Goal: Task Accomplishment & Management: Use online tool/utility

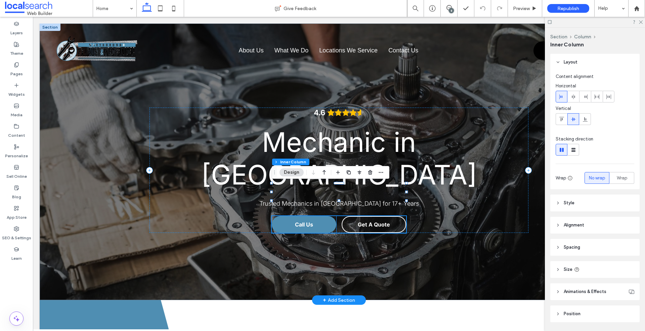
click at [323, 216] on link "Call Us" at bounding box center [304, 224] width 64 height 17
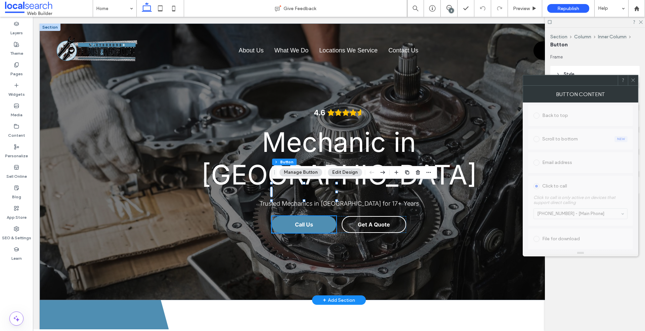
scroll to position [196, 0]
click at [389, 221] on span "Get A Quote" at bounding box center [374, 224] width 32 height 7
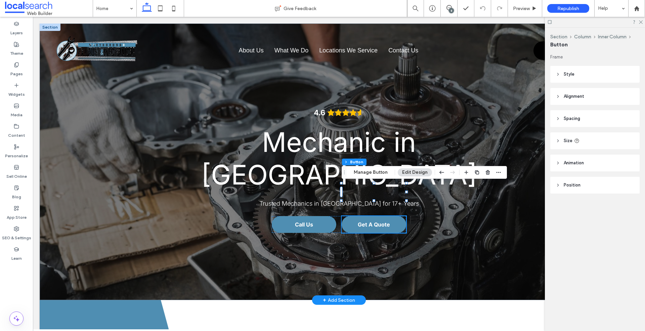
click at [395, 216] on link "Get A Quote" at bounding box center [374, 224] width 64 height 17
click at [383, 221] on span "Get A Quote" at bounding box center [374, 224] width 32 height 7
click at [487, 172] on icon "button" at bounding box center [487, 172] width 5 height 5
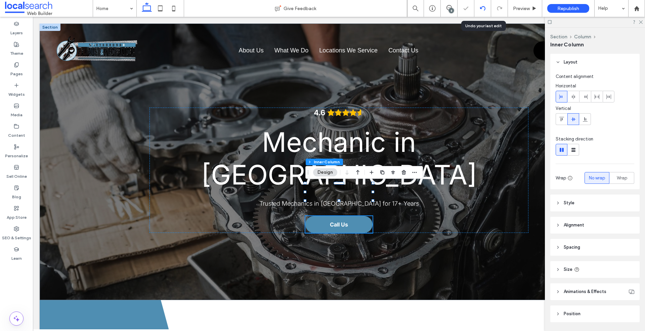
click at [481, 7] on icon at bounding box center [482, 8] width 5 height 5
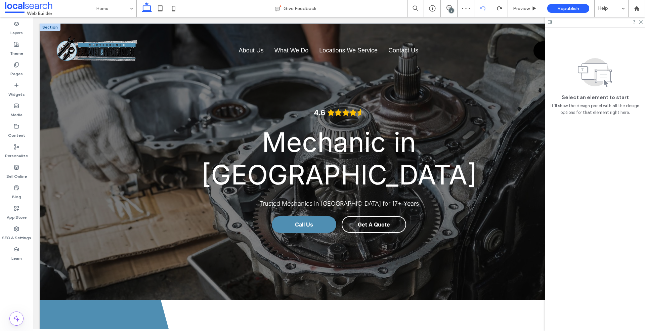
scroll to position [0, 0]
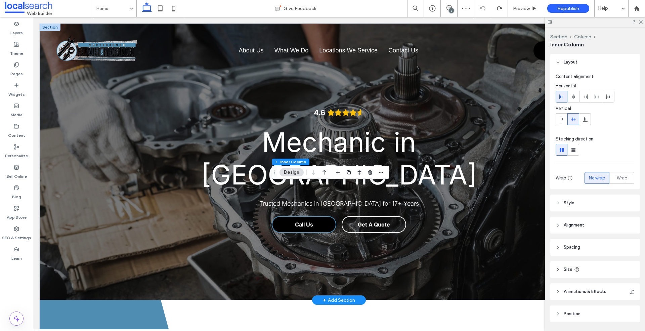
click at [317, 216] on link "Call Us" at bounding box center [304, 224] width 64 height 17
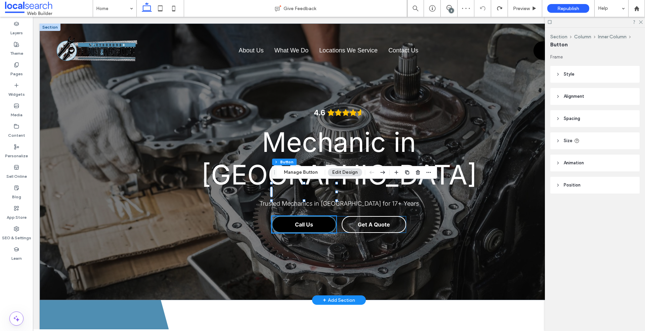
click at [327, 216] on link "Call Us" at bounding box center [304, 224] width 64 height 17
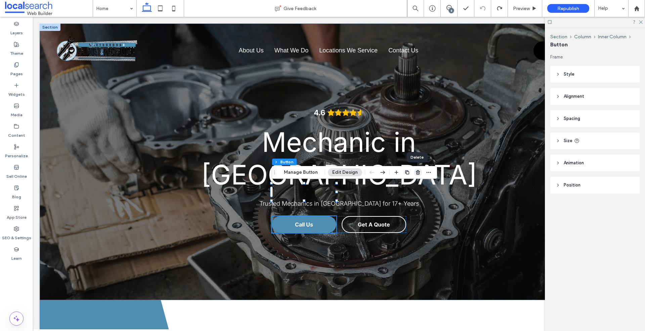
click at [418, 172] on use "button" at bounding box center [418, 172] width 4 height 4
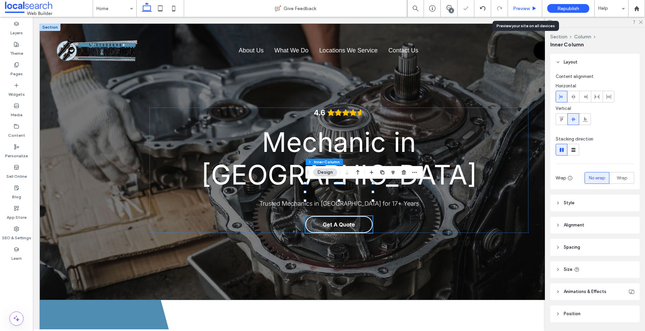
click at [527, 6] on span "Preview" at bounding box center [521, 9] width 17 height 6
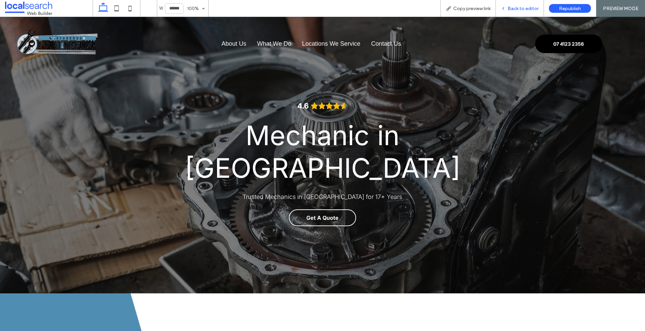
click at [523, 9] on span "Back to editor" at bounding box center [523, 9] width 31 height 6
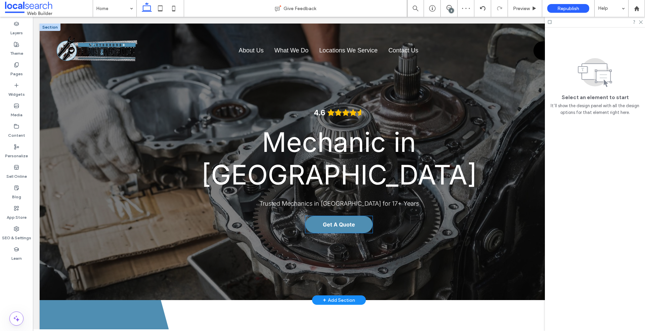
click at [353, 221] on span "Get A Quote" at bounding box center [339, 224] width 32 height 7
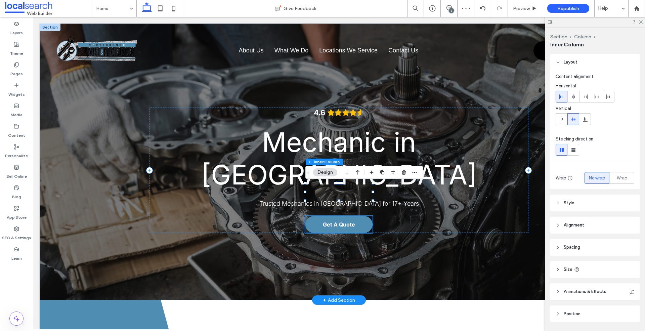
click at [353, 221] on span "Get A Quote" at bounding box center [339, 224] width 32 height 7
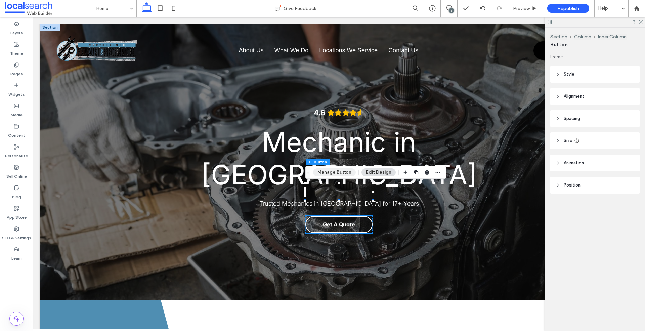
click at [346, 174] on button "Manage Button" at bounding box center [334, 172] width 43 height 8
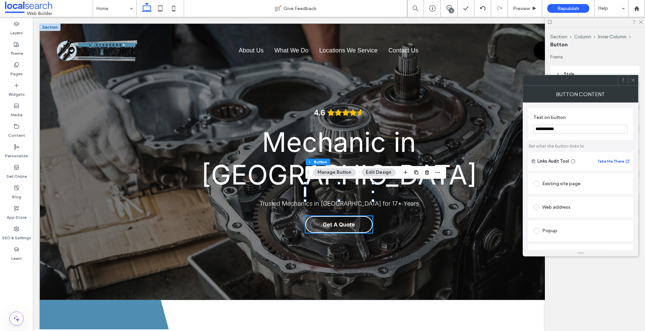
click at [549, 129] on input "**********" at bounding box center [580, 129] width 94 height 9
type input "**********"
click at [633, 79] on icon at bounding box center [632, 80] width 5 height 5
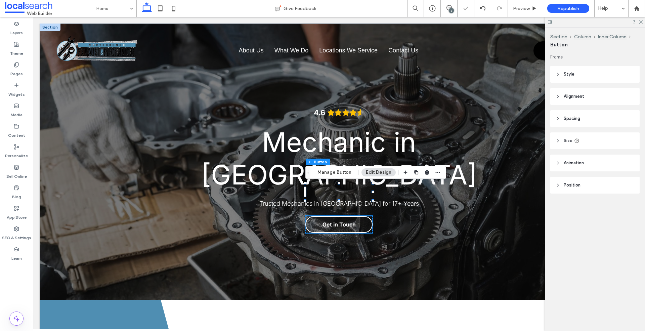
click at [639, 24] on div at bounding box center [595, 22] width 100 height 10
click at [640, 22] on icon at bounding box center [640, 21] width 4 height 4
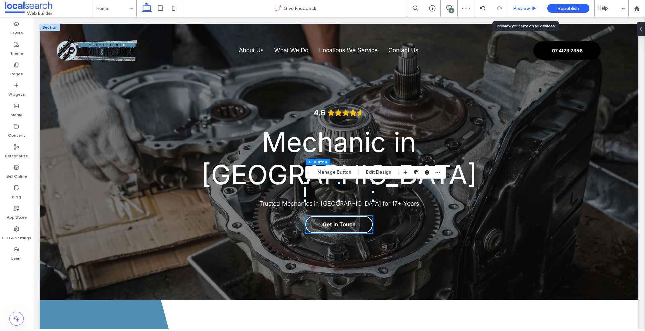
click at [519, 6] on span "Preview" at bounding box center [521, 9] width 17 height 6
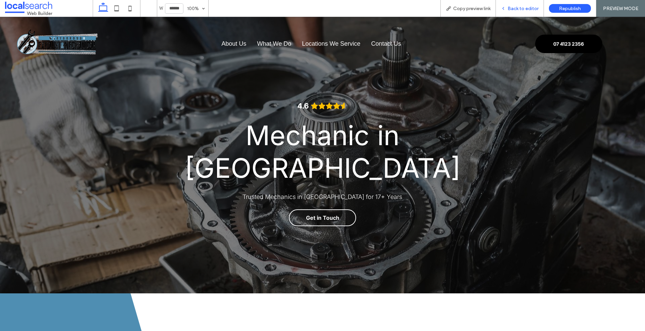
click at [519, 5] on div "Back to editor" at bounding box center [520, 8] width 48 height 17
click at [521, 9] on span "Back to editor" at bounding box center [523, 9] width 31 height 6
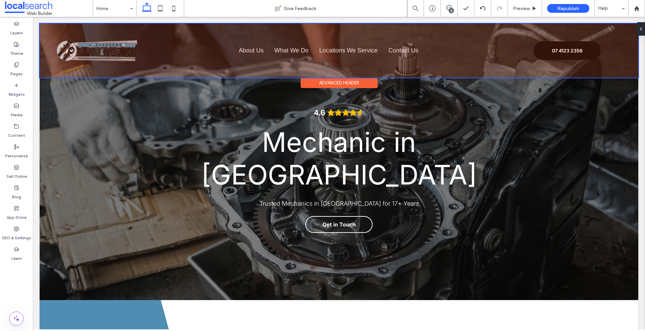
click at [570, 46] on div at bounding box center [339, 51] width 599 height 54
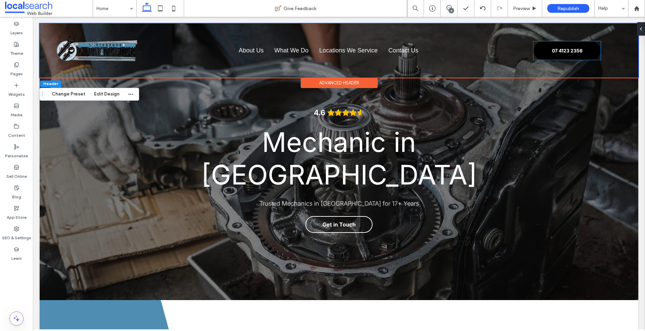
click at [570, 46] on span "07 4123 2356" at bounding box center [567, 50] width 31 height 12
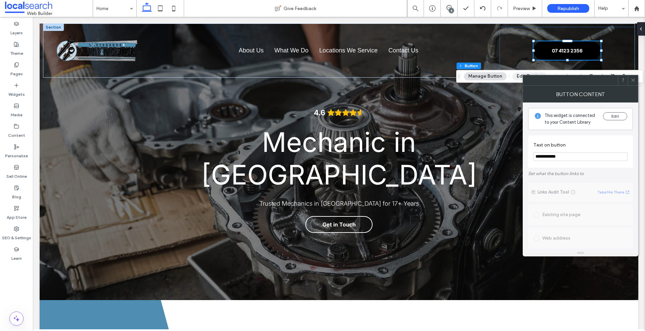
click at [521, 73] on button "Edit Design" at bounding box center [529, 76] width 34 height 8
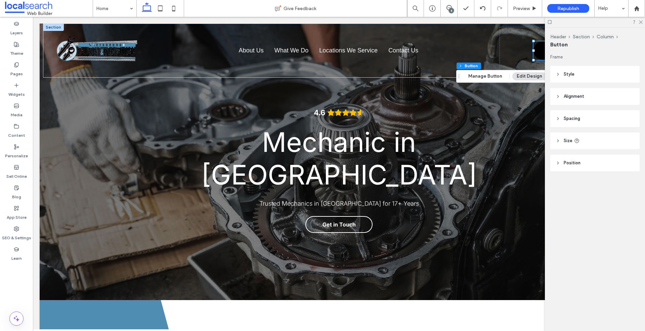
click at [577, 77] on header "Style" at bounding box center [594, 74] width 89 height 17
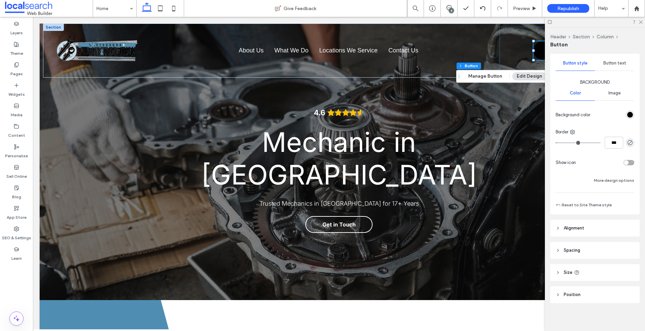
scroll to position [84, 0]
click at [632, 114] on div "rgb(0, 0, 0)" at bounding box center [630, 113] width 6 height 6
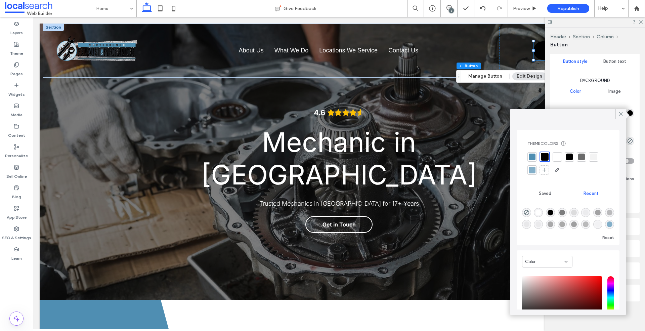
click at [598, 132] on div "Theme Colors Save time with Theme Colors Create a color palette to instantly ad…" at bounding box center [568, 187] width 103 height 115
click at [527, 211] on icon "rgba(0, 0, 0, 0)" at bounding box center [527, 213] width 6 height 6
type input "*"
type input "**"
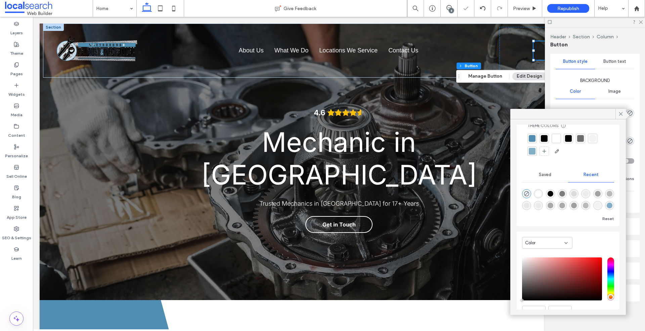
scroll to position [27, 0]
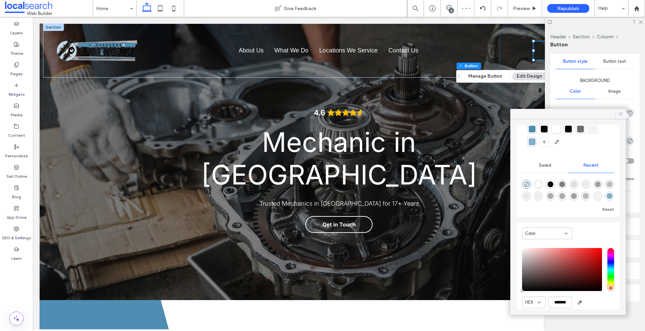
click at [622, 113] on icon at bounding box center [621, 114] width 6 height 6
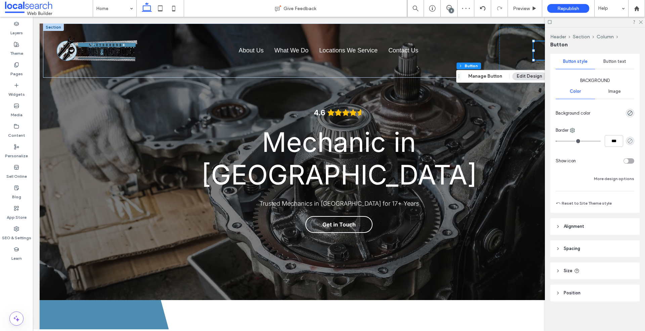
click at [629, 140] on icon "rgba(0, 0, 0, 0)" at bounding box center [630, 141] width 6 height 6
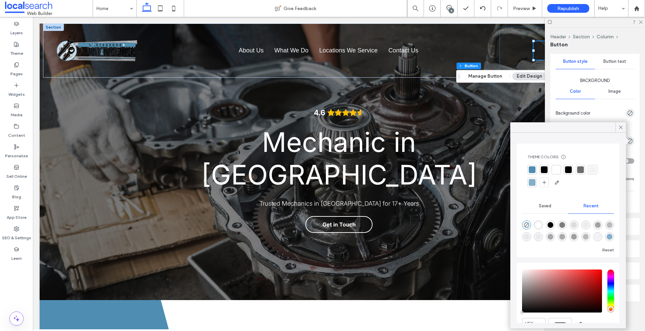
click at [534, 168] on div at bounding box center [532, 169] width 7 height 7
click at [638, 151] on div "Primary Secondary Select Layout Button style Button text Background Color Image…" at bounding box center [594, 105] width 89 height 214
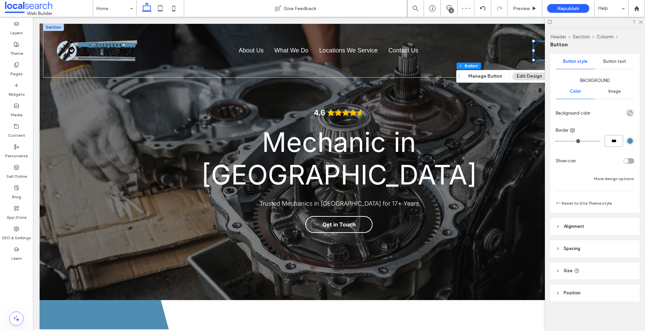
click at [613, 142] on input "***" at bounding box center [614, 141] width 18 height 12
type input "*"
click at [582, 167] on div "Background Color Image Background color Border *** Show icon More design options" at bounding box center [595, 129] width 79 height 105
click at [613, 141] on input "***" at bounding box center [614, 141] width 18 height 12
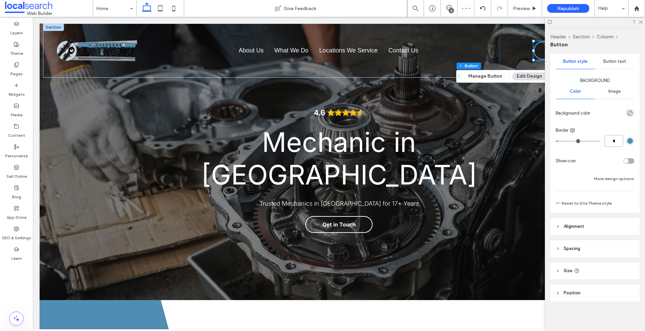
type input "*"
type input "***"
click at [589, 158] on div at bounding box center [606, 161] width 56 height 12
click at [641, 21] on icon at bounding box center [640, 21] width 4 height 4
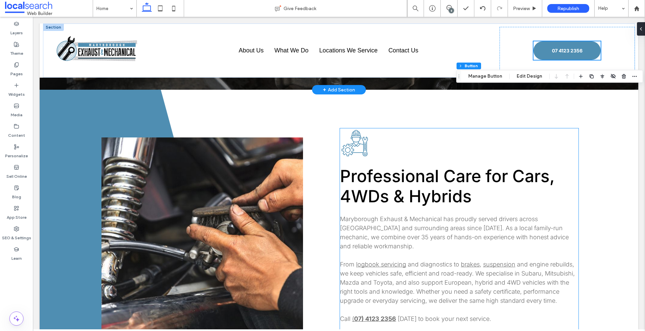
scroll to position [0, 0]
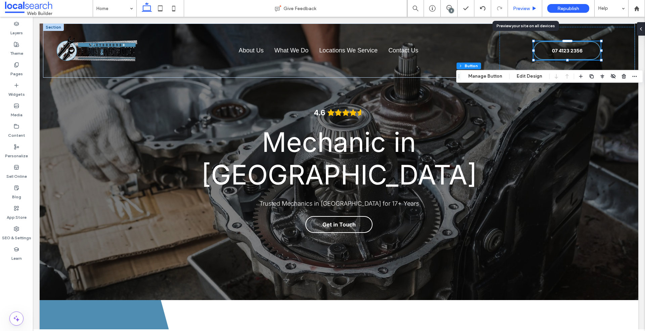
click at [532, 5] on div "Preview" at bounding box center [525, 8] width 34 height 17
click at [524, 9] on span "Preview" at bounding box center [521, 9] width 17 height 6
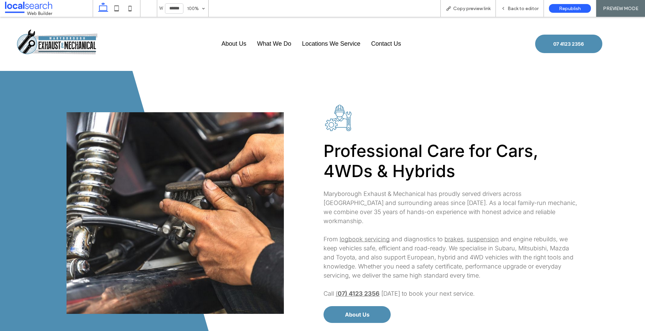
scroll to position [231, 0]
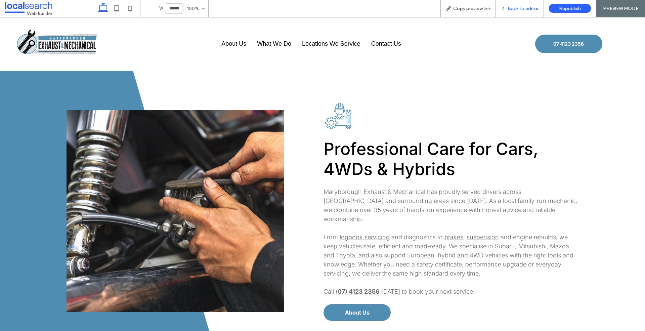
click at [521, 6] on span "Back to editor" at bounding box center [523, 9] width 31 height 6
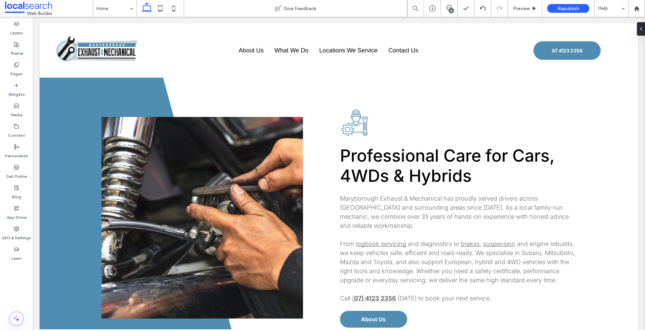
scroll to position [237, 0]
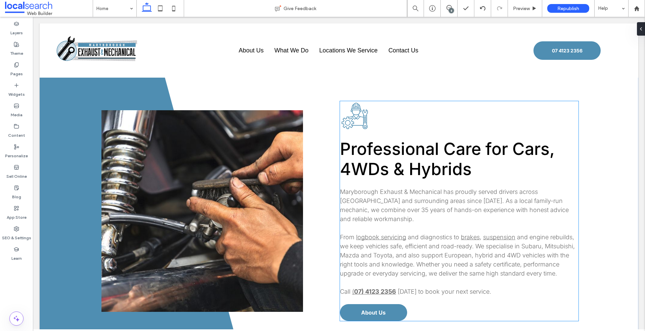
click at [391, 139] on span "Professional Care for Cars, 4WDs & Hybrids" at bounding box center [447, 159] width 214 height 40
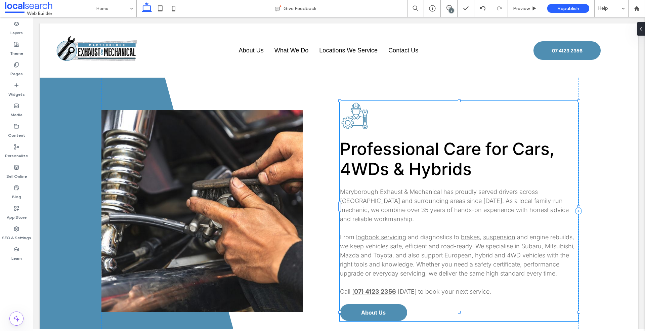
click at [391, 139] on span "Professional Care for Cars, 4WDs & Hybrids" at bounding box center [447, 159] width 214 height 40
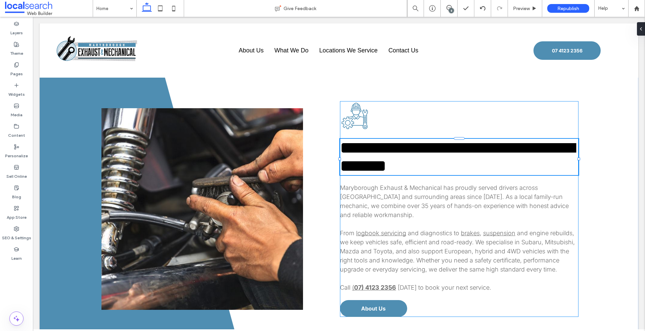
type input "*****"
type input "**"
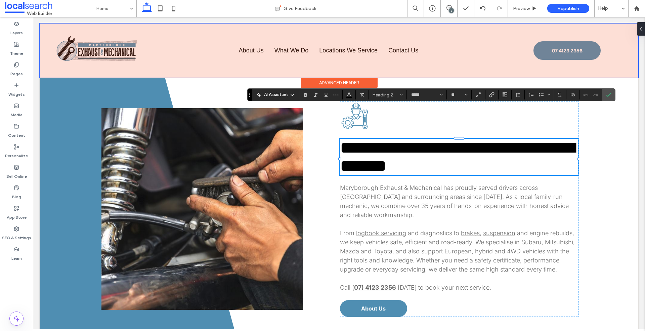
click at [287, 50] on div at bounding box center [339, 51] width 599 height 54
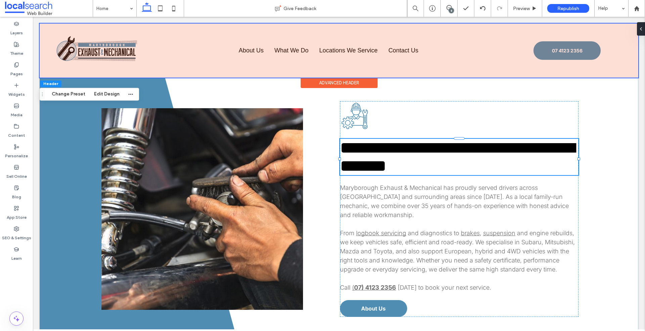
click at [287, 50] on link "What We Do" at bounding box center [291, 50] width 38 height 11
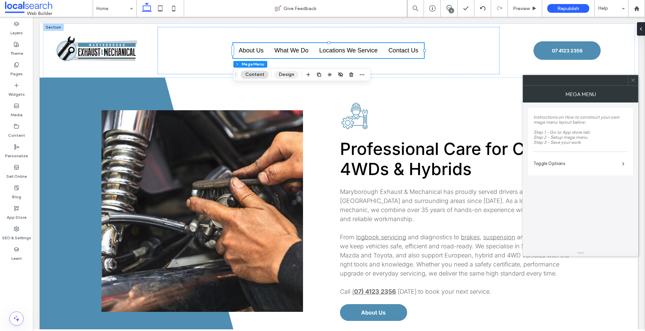
click at [284, 71] on button "Design" at bounding box center [286, 75] width 24 height 8
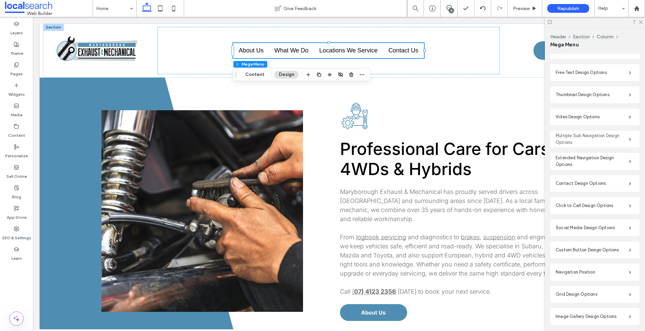
scroll to position [0, 0]
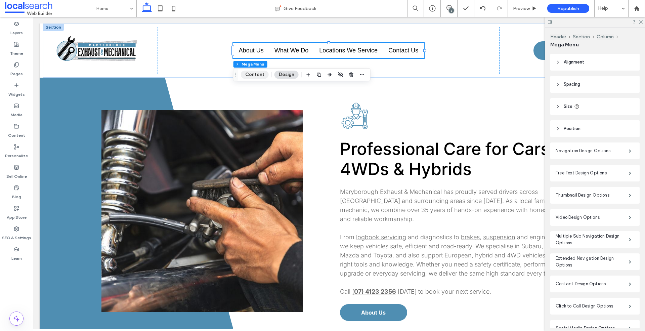
click at [267, 76] on button "Content" at bounding box center [255, 75] width 28 height 8
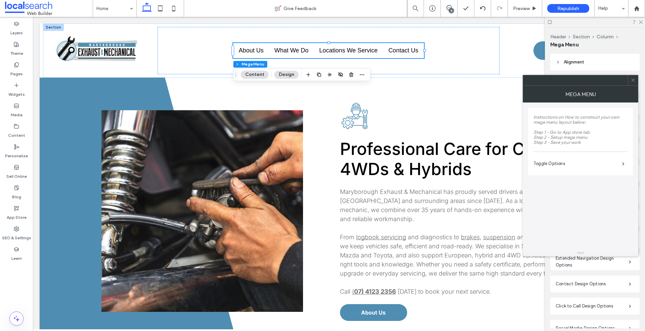
click at [633, 81] on icon at bounding box center [632, 80] width 5 height 5
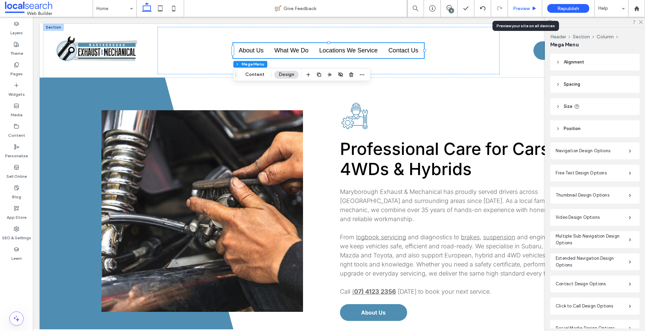
click at [521, 8] on span "Preview" at bounding box center [521, 9] width 17 height 6
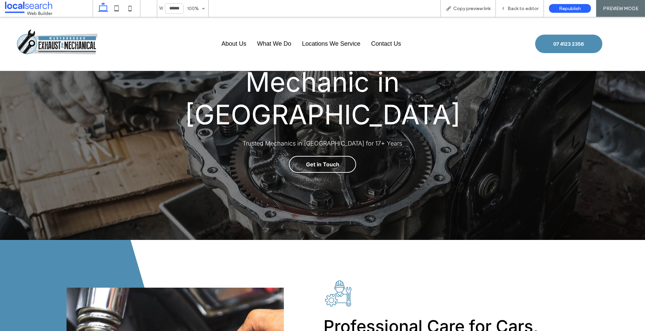
scroll to position [87, 0]
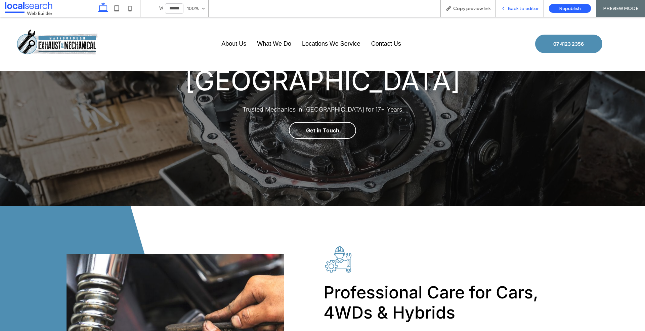
click at [521, 6] on span "Back to editor" at bounding box center [523, 9] width 31 height 6
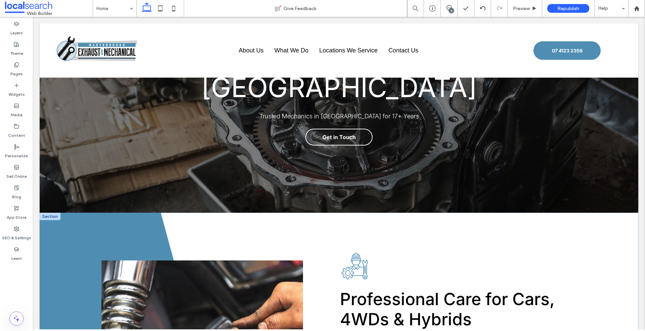
scroll to position [94, 0]
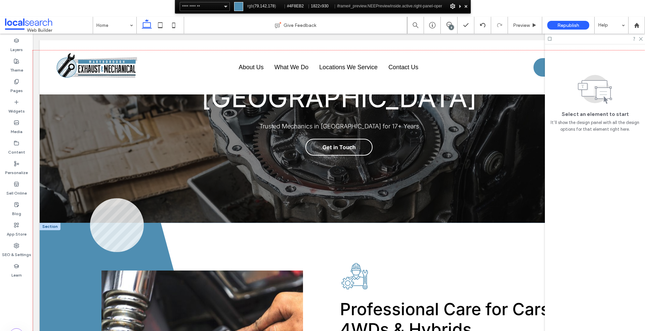
click at [90, 198] on div at bounding box center [339, 206] width 612 height 312
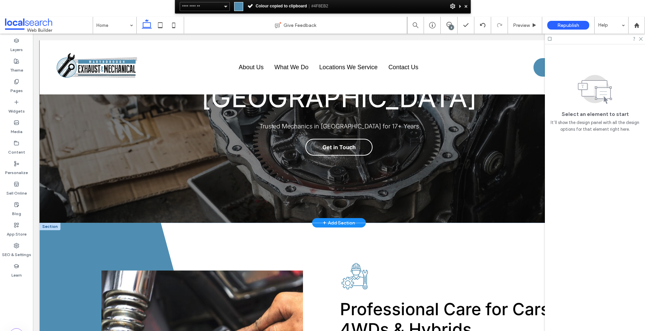
scroll to position [0, 0]
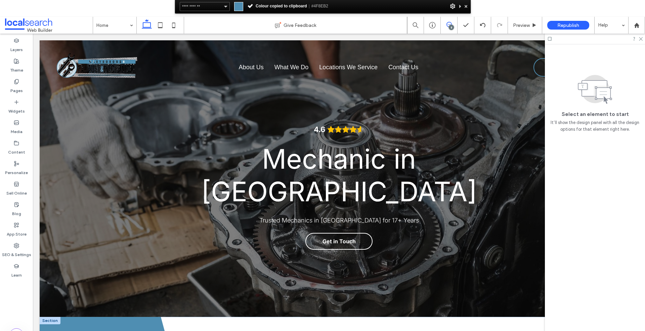
click at [449, 22] on icon at bounding box center [448, 24] width 5 height 5
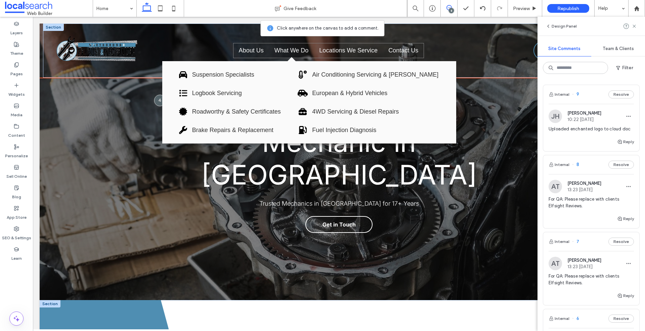
click at [311, 50] on li "What We Do Title Suspension Specialists Logbook Servicing Roadworthy & Safety C…" at bounding box center [292, 50] width 42 height 14
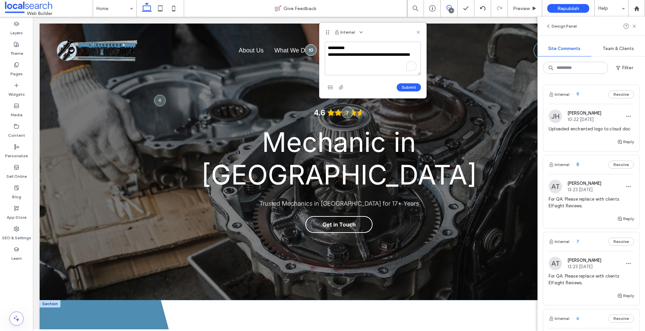
click at [347, 54] on textarea "**********" at bounding box center [373, 59] width 96 height 34
type textarea "**********"
click at [406, 85] on button "Submit" at bounding box center [409, 87] width 24 height 8
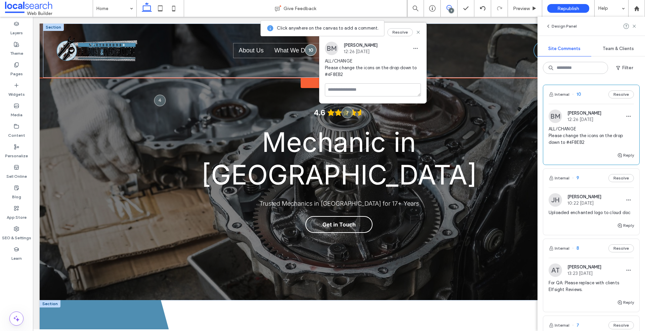
click at [236, 52] on li "About Us" at bounding box center [251, 50] width 32 height 14
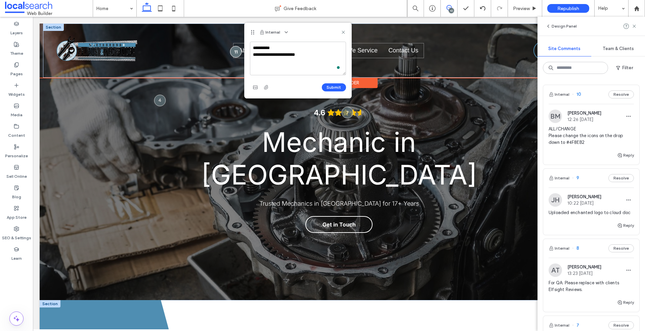
type textarea "**********"
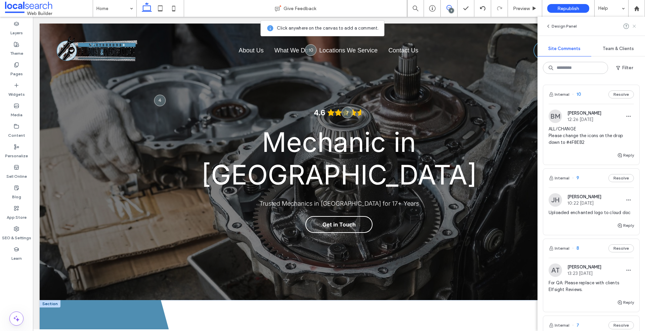
click at [635, 27] on icon at bounding box center [633, 26] width 5 height 5
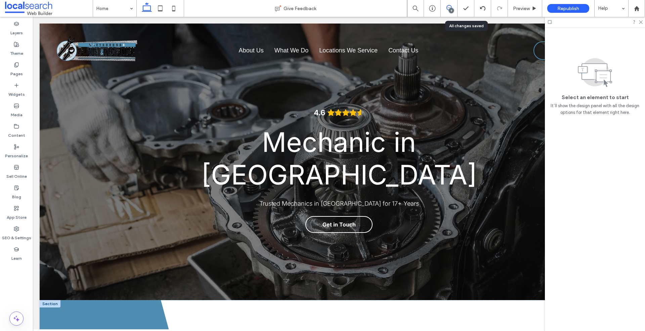
click at [451, 6] on span at bounding box center [449, 7] width 16 height 5
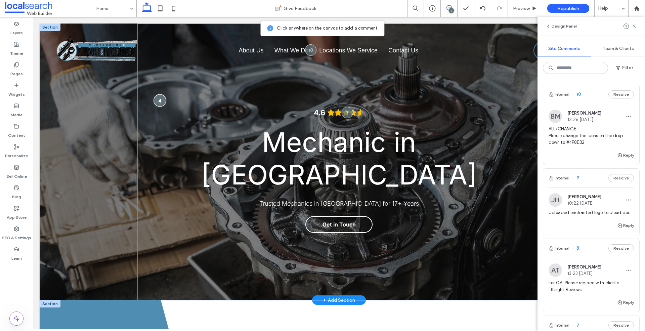
click at [162, 94] on div at bounding box center [159, 100] width 12 height 12
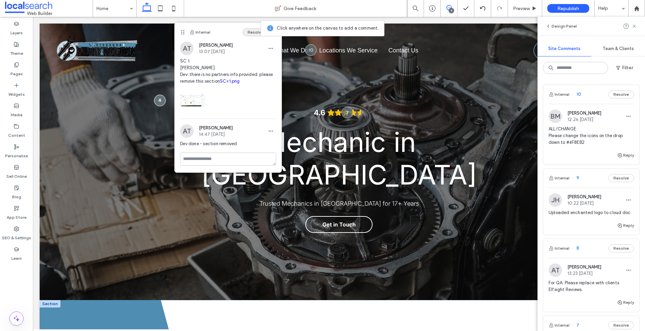
click at [256, 32] on button "Resolve" at bounding box center [256, 32] width 26 height 8
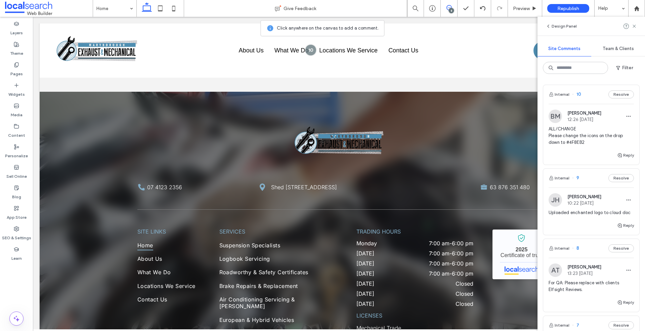
scroll to position [25, 0]
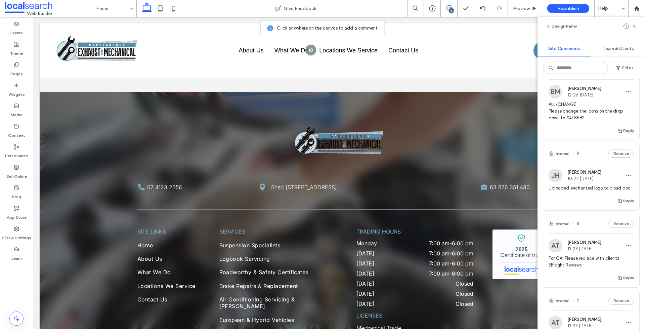
click at [609, 180] on div "[PERSON_NAME] [PERSON_NAME] 10:22 [DATE]" at bounding box center [591, 175] width 85 height 13
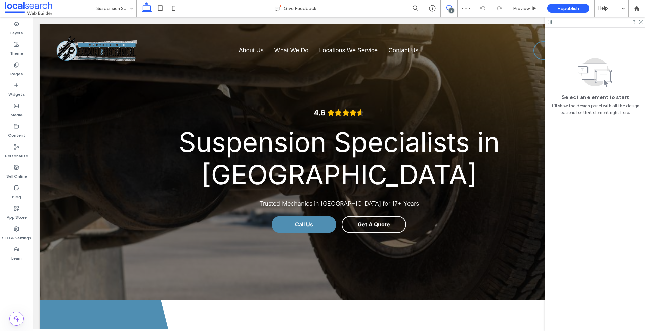
click at [451, 7] on use at bounding box center [448, 7] width 5 height 5
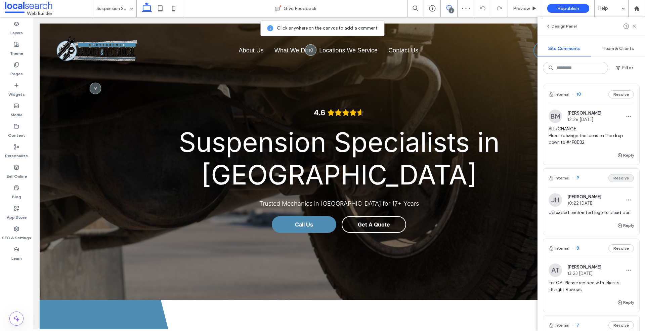
click at [629, 177] on button "Resolve" at bounding box center [621, 178] width 26 height 8
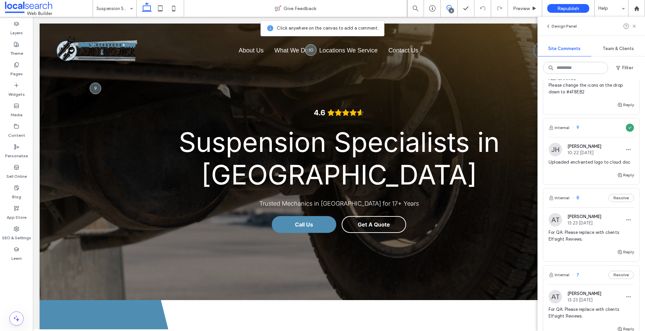
scroll to position [75, 0]
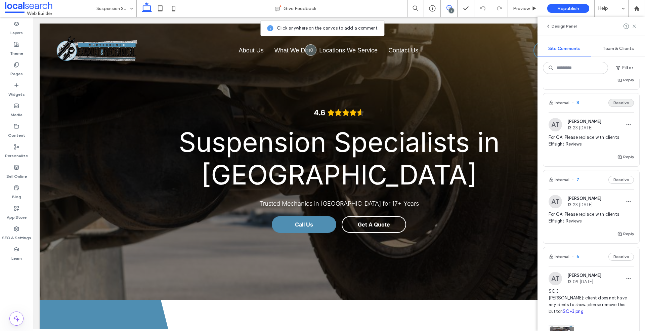
click at [623, 103] on button "Resolve" at bounding box center [621, 103] width 26 height 8
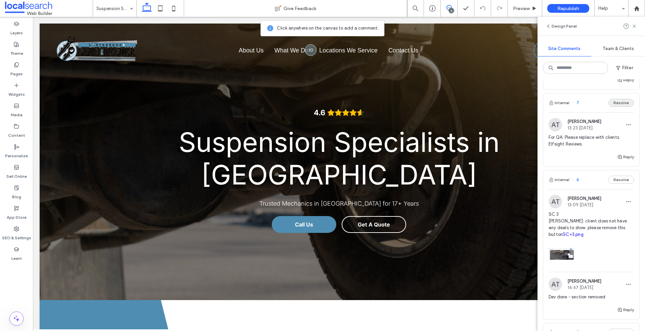
click at [623, 104] on button "Resolve" at bounding box center [621, 103] width 26 height 8
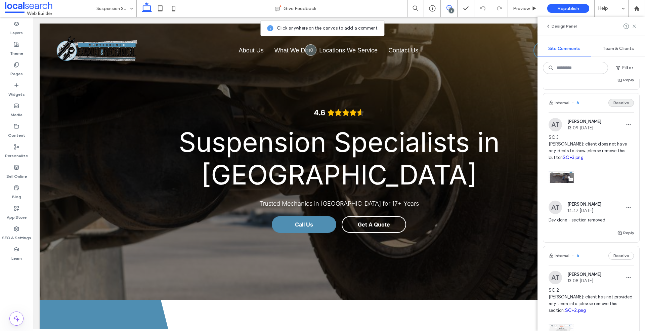
click at [623, 105] on button "Resolve" at bounding box center [621, 103] width 26 height 8
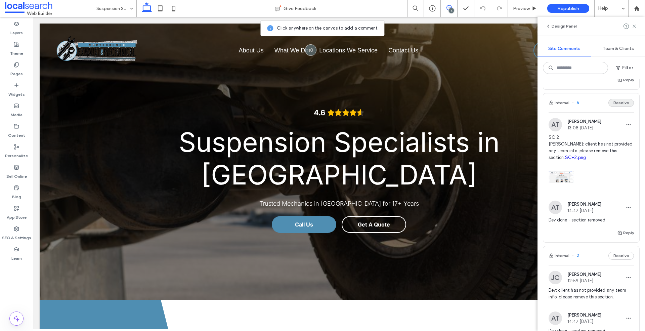
click at [623, 105] on button "Resolve" at bounding box center [621, 103] width 26 height 8
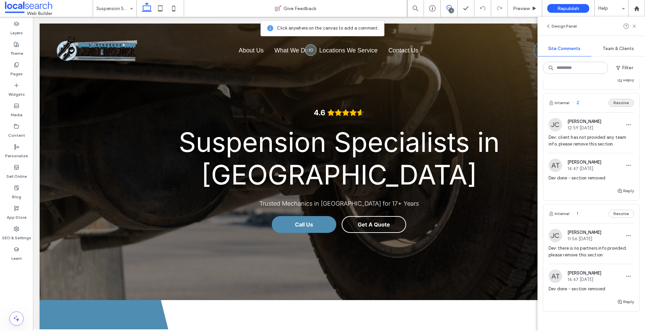
click at [623, 106] on button "Resolve" at bounding box center [621, 103] width 26 height 8
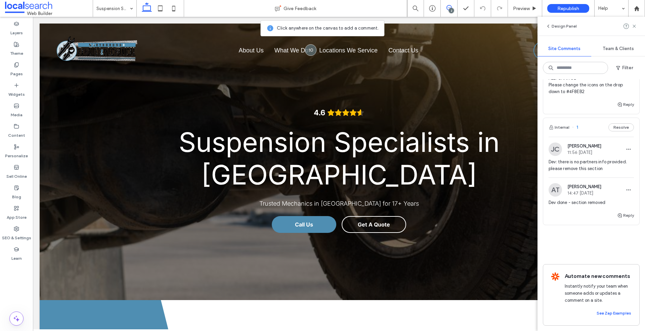
scroll to position [51, 0]
click at [623, 128] on button "Resolve" at bounding box center [621, 127] width 26 height 8
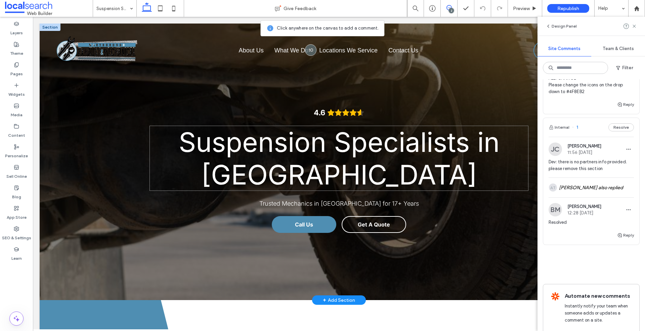
scroll to position [0, 0]
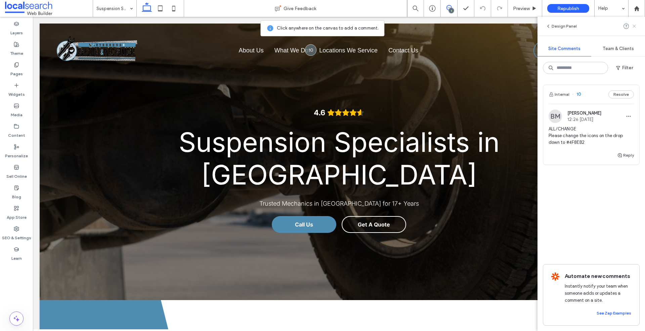
click at [634, 29] on icon at bounding box center [633, 26] width 5 height 5
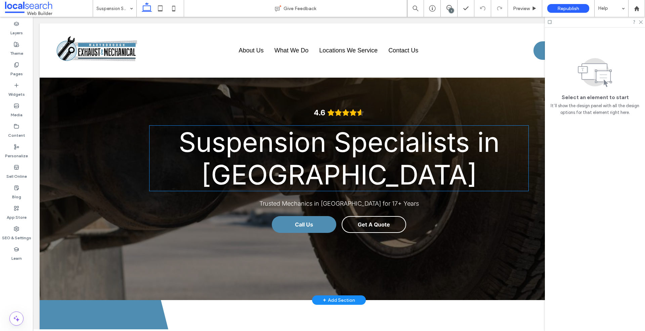
scroll to position [75, 0]
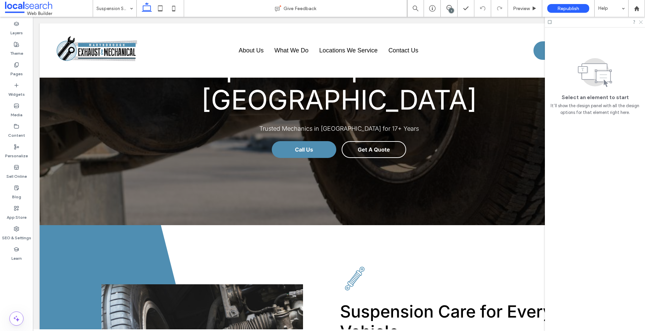
click at [640, 22] on icon at bounding box center [640, 21] width 4 height 4
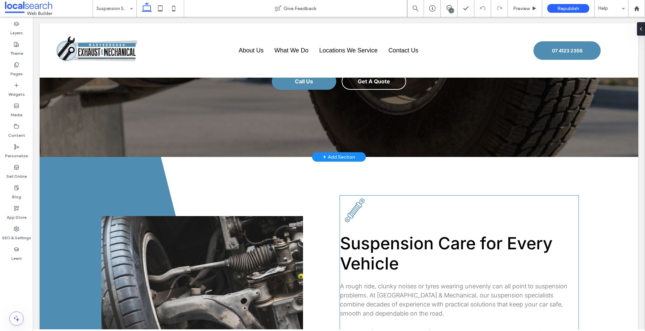
scroll to position [0, 0]
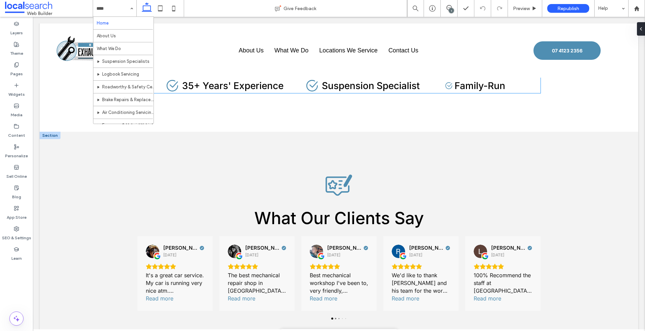
scroll to position [1612, 0]
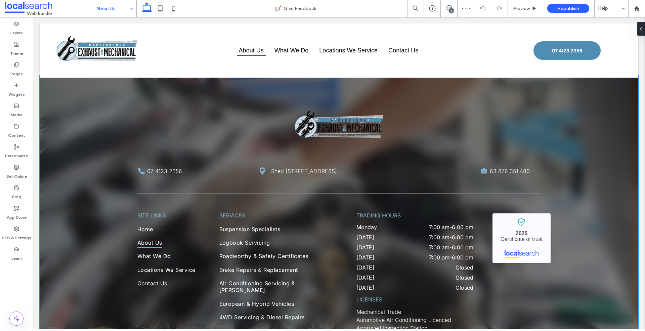
scroll to position [447, 0]
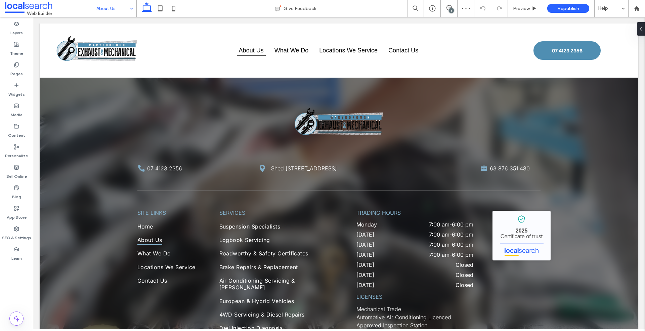
click at [110, 7] on input at bounding box center [112, 8] width 33 height 17
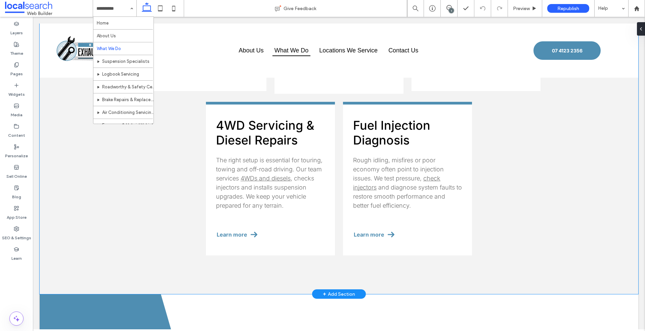
scroll to position [642, 0]
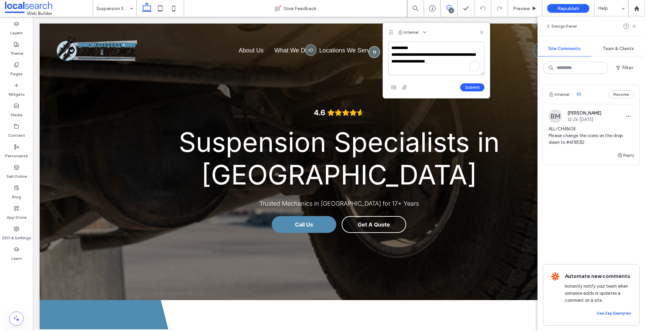
click at [441, 63] on textarea "**********" at bounding box center [436, 59] width 96 height 34
click at [449, 71] on span "navigation" at bounding box center [447, 71] width 28 height 7
type textarea "**********"
click at [473, 86] on button "Submit" at bounding box center [472, 87] width 24 height 8
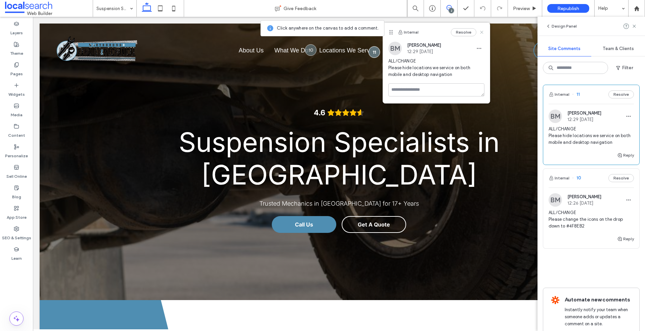
click at [481, 32] on icon at bounding box center [481, 32] width 5 height 5
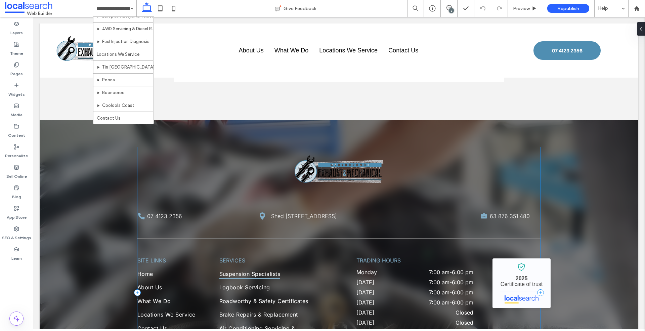
scroll to position [1309, 0]
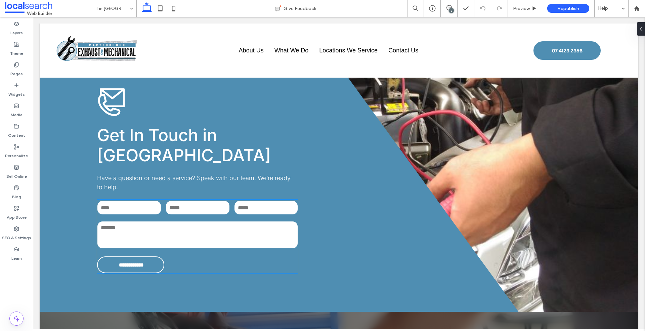
scroll to position [2014, 0]
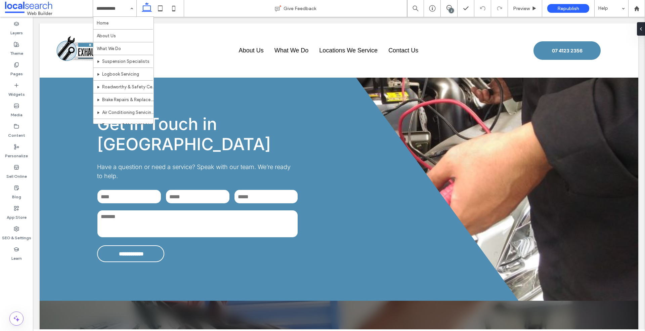
click at [123, 10] on input at bounding box center [112, 8] width 33 height 17
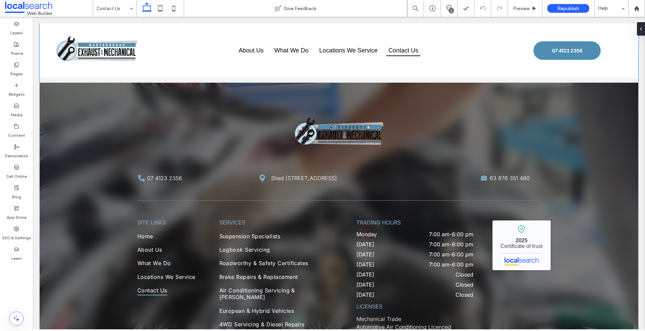
scroll to position [924, 0]
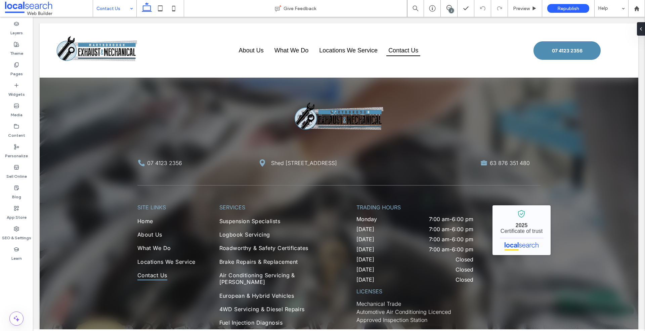
click at [117, 13] on input at bounding box center [112, 8] width 33 height 17
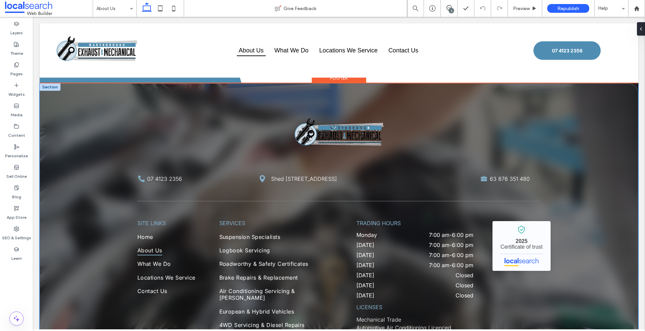
scroll to position [423, 0]
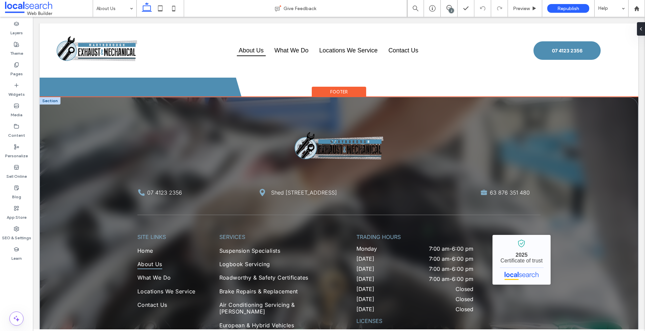
click at [47, 100] on div at bounding box center [50, 100] width 21 height 7
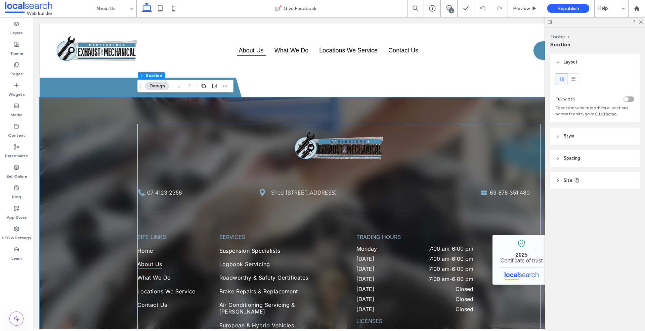
click at [582, 137] on header "Style" at bounding box center [594, 136] width 89 height 17
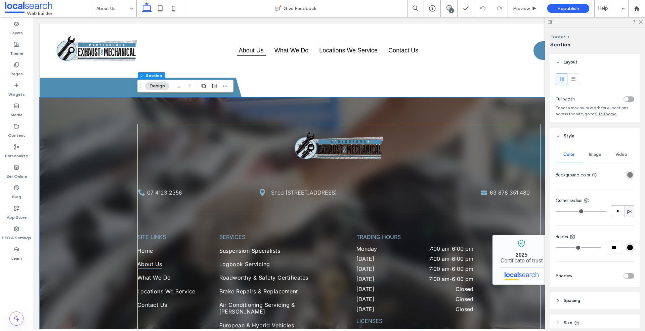
click at [600, 154] on span "Image" at bounding box center [595, 154] width 12 height 5
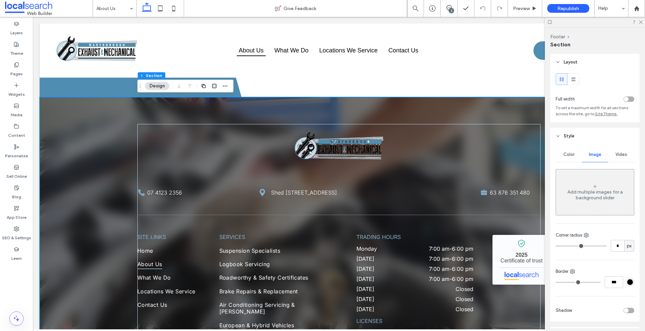
click at [566, 157] on span "Color" at bounding box center [568, 154] width 11 height 5
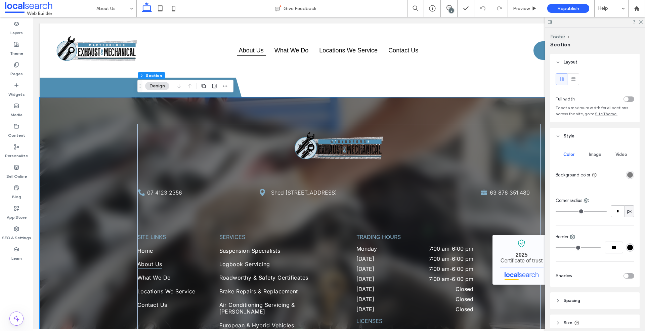
click at [630, 174] on div "rgba(30, 30, 30, 0.56)" at bounding box center [630, 175] width 6 height 6
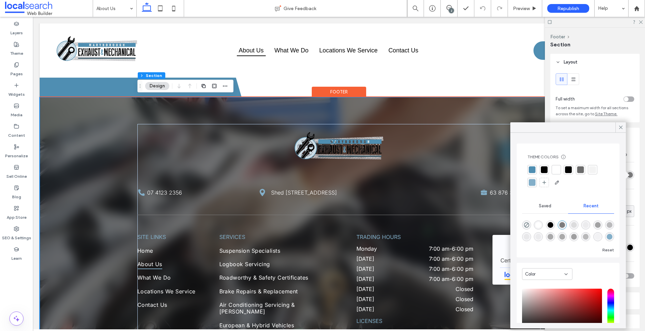
click at [337, 93] on div "Footer" at bounding box center [339, 92] width 54 height 10
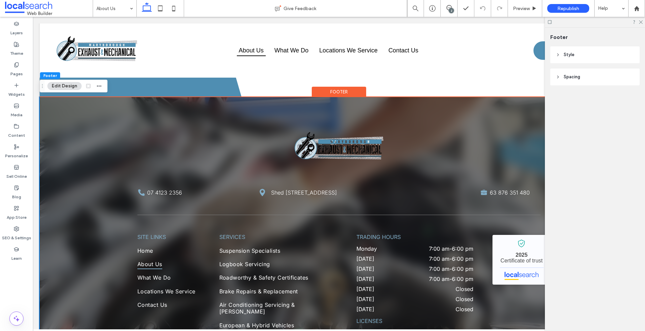
click at [579, 56] on header "Style" at bounding box center [594, 54] width 89 height 17
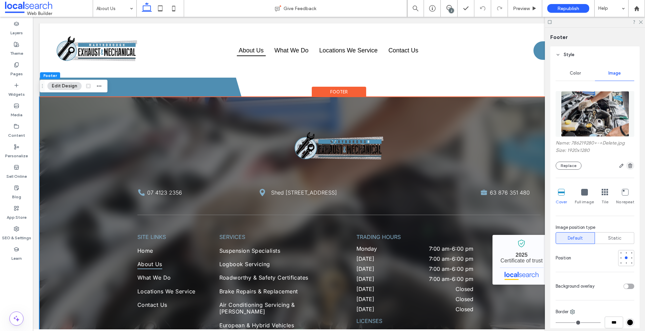
click at [630, 165] on icon "button" at bounding box center [629, 165] width 5 height 5
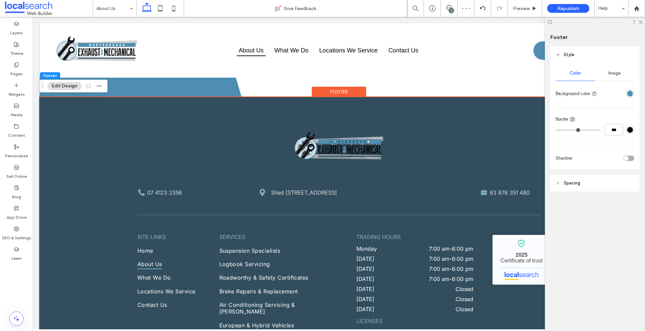
click at [629, 94] on div "rgba(79,142,178,1)" at bounding box center [630, 94] width 6 height 6
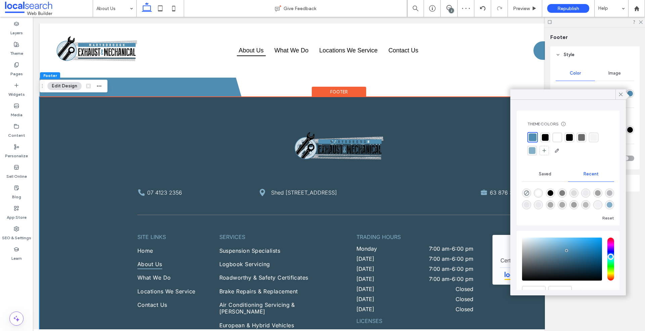
click at [536, 137] on div at bounding box center [533, 137] width 8 height 8
click at [622, 94] on icon at bounding box center [621, 94] width 6 height 6
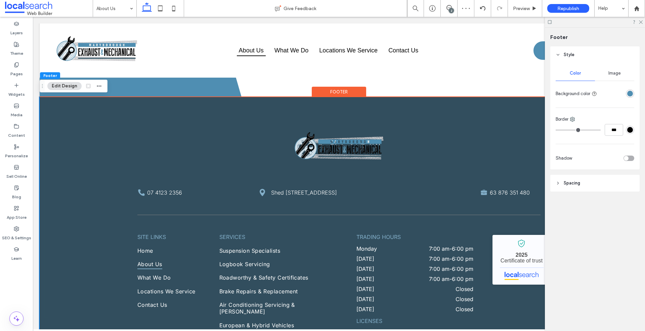
click at [580, 179] on header "Spacing" at bounding box center [594, 183] width 89 height 17
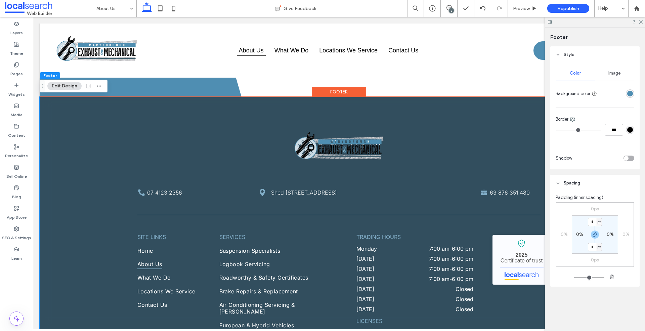
click at [580, 179] on header "Spacing" at bounding box center [594, 183] width 89 height 17
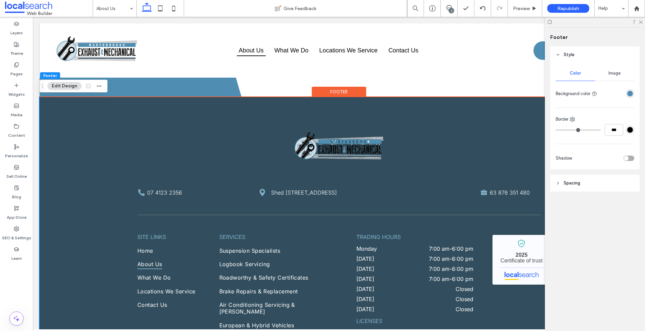
click at [614, 75] on span "Image" at bounding box center [614, 73] width 12 height 5
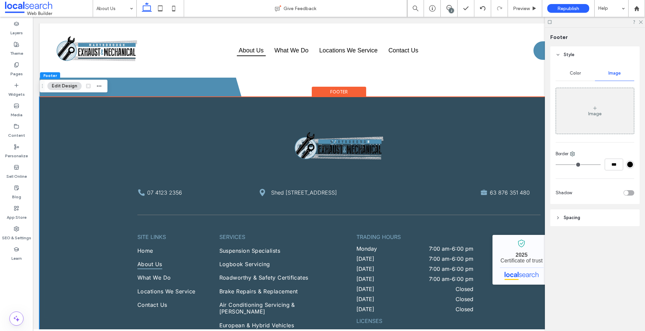
click at [580, 75] on span "Color" at bounding box center [575, 73] width 11 height 5
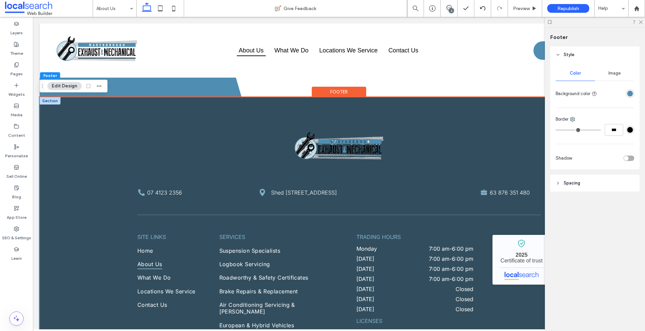
click at [57, 101] on div at bounding box center [50, 100] width 21 height 7
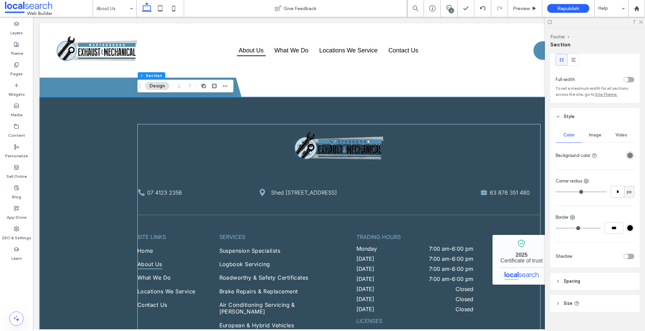
scroll to position [30, 0]
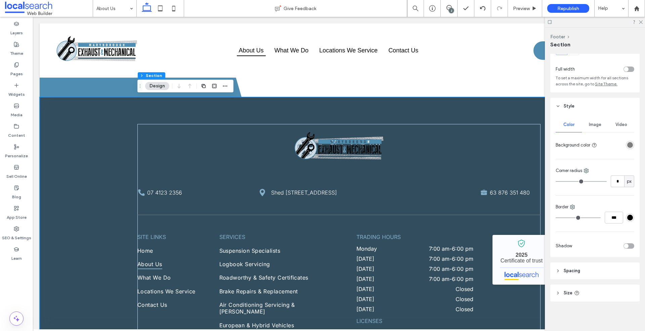
click at [631, 145] on div "rgba(30, 30, 30, 0.56)" at bounding box center [630, 145] width 6 height 6
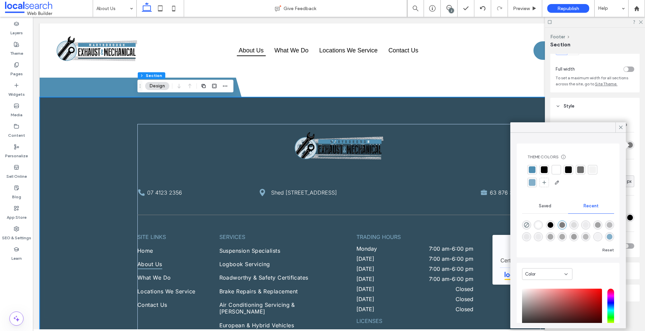
click at [529, 169] on div at bounding box center [532, 169] width 7 height 7
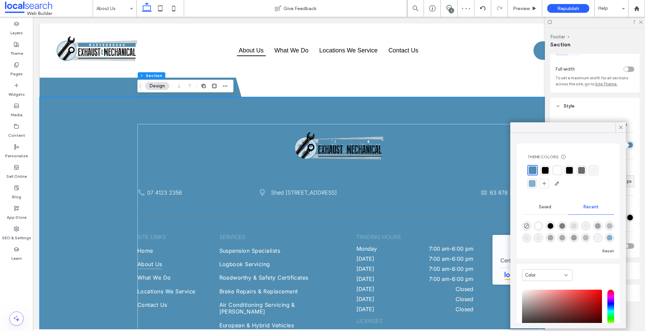
click at [535, 182] on div at bounding box center [532, 183] width 7 height 7
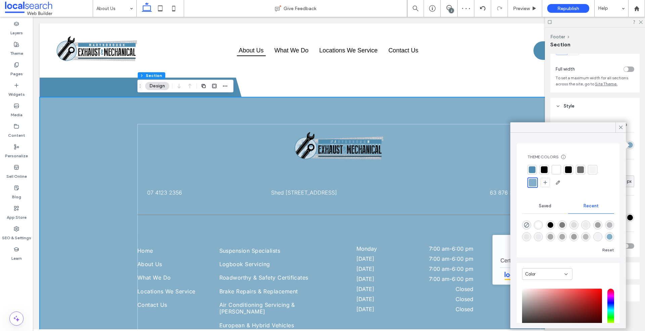
click at [531, 173] on div at bounding box center [532, 169] width 7 height 7
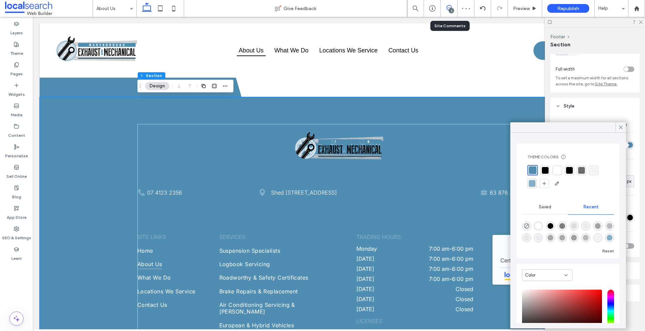
click at [447, 7] on icon at bounding box center [448, 7] width 5 height 5
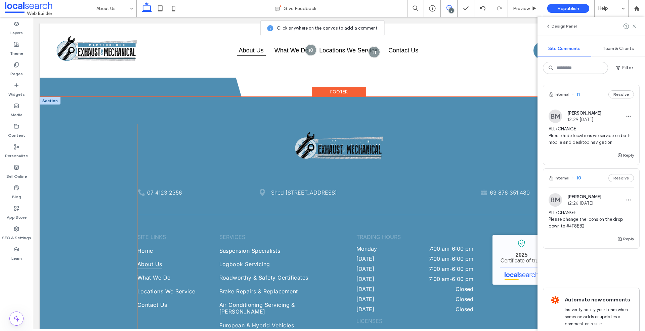
click at [419, 209] on div "Phone Icon 07 4123 2356 Pin Icon Shed 1 165 Pallas St, Maryborough QLD 4650 ABN…" at bounding box center [338, 269] width 403 height 291
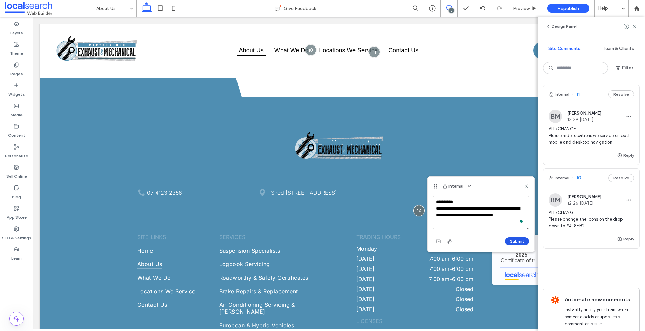
type textarea "**********"
click at [506, 240] on button "Submit" at bounding box center [517, 241] width 24 height 8
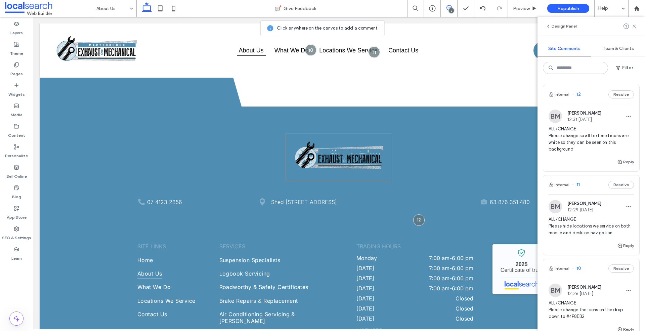
scroll to position [432, 0]
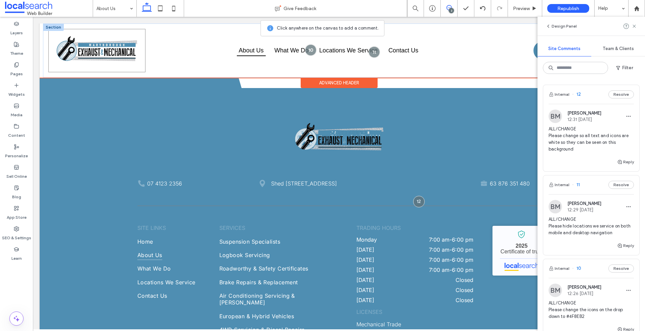
click at [101, 48] on img at bounding box center [96, 50] width 97 height 43
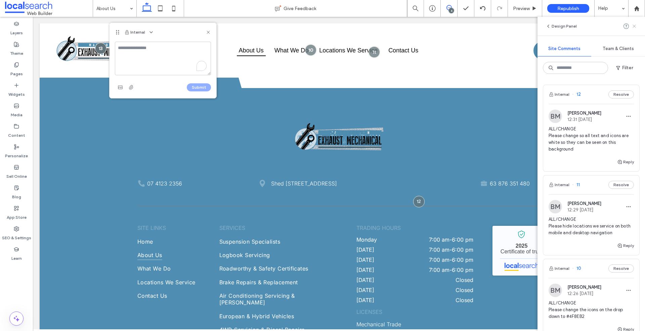
click at [635, 25] on use at bounding box center [633, 26] width 3 height 3
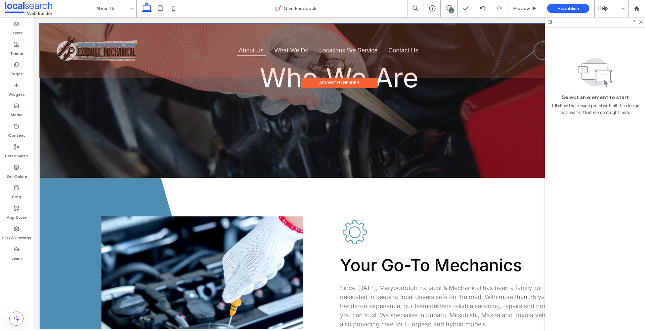
scroll to position [0, 0]
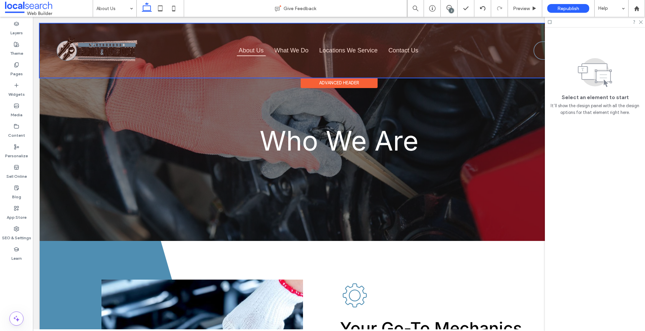
click at [93, 49] on div at bounding box center [339, 51] width 599 height 54
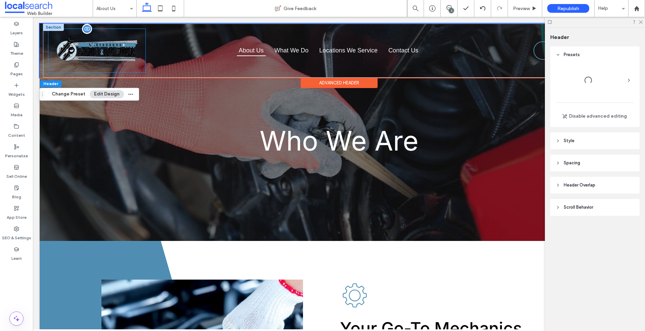
click at [92, 55] on img at bounding box center [96, 50] width 97 height 43
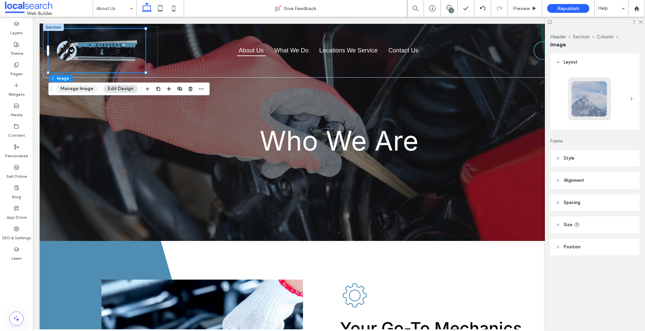
click at [81, 89] on button "Manage Image" at bounding box center [77, 89] width 42 height 8
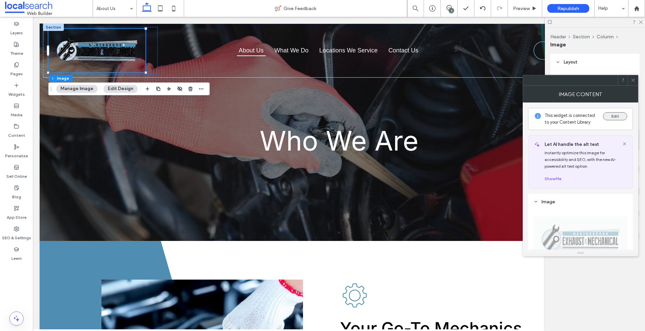
click at [609, 117] on button "Edit" at bounding box center [615, 116] width 24 height 8
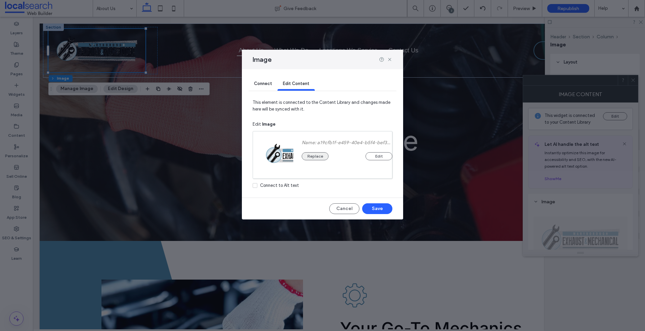
click at [322, 155] on button "Replace" at bounding box center [315, 156] width 27 height 8
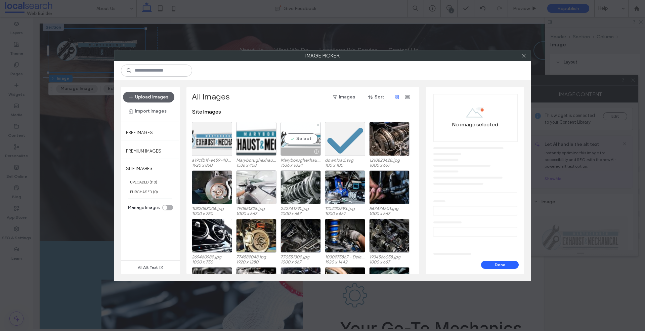
click at [308, 142] on div "Select" at bounding box center [300, 139] width 40 height 34
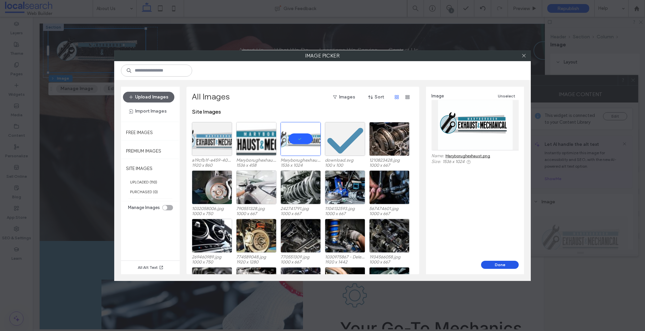
click at [495, 265] on button "Done" at bounding box center [500, 265] width 38 height 8
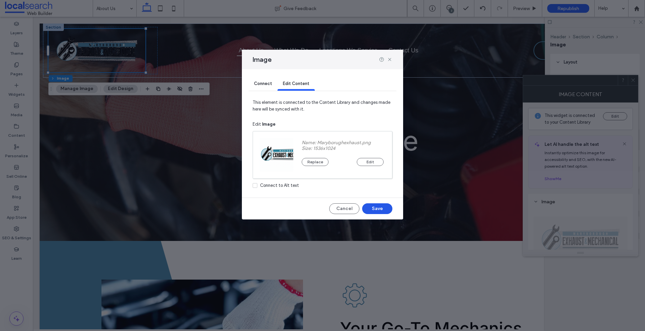
click at [373, 208] on button "Save" at bounding box center [377, 208] width 30 height 11
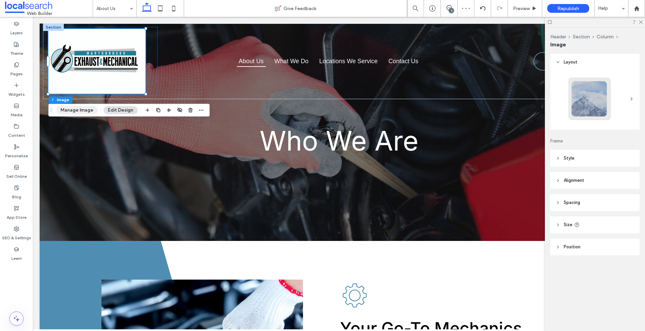
click at [87, 112] on button "Manage Image" at bounding box center [77, 110] width 42 height 8
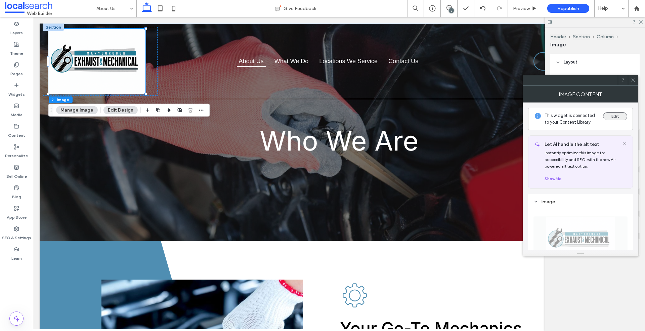
click at [616, 115] on button "Edit" at bounding box center [615, 116] width 24 height 8
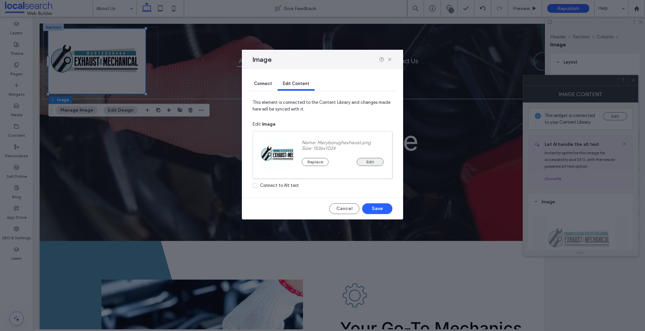
click at [364, 163] on button "Edit" at bounding box center [370, 162] width 27 height 8
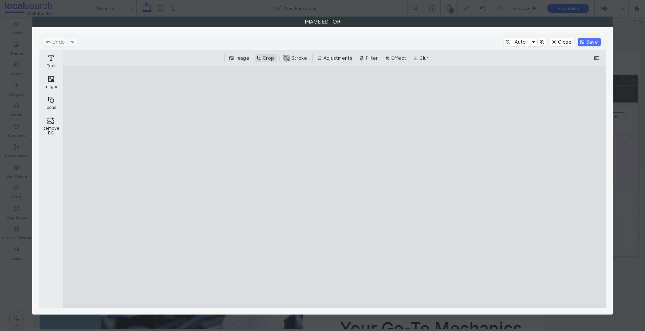
click at [270, 56] on button "Crop" at bounding box center [266, 58] width 22 height 8
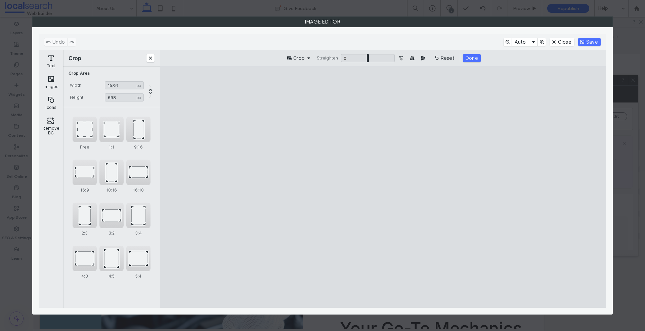
drag, startPoint x: 382, startPoint y: 283, endPoint x: 383, endPoint y: 222, distance: 61.8
click at [383, 187] on cesdk-canvas "Editor canvas" at bounding box center [383, 187] width 0 height 0
type input "***"
drag, startPoint x: 382, startPoint y: 137, endPoint x: 378, endPoint y: 160, distance: 23.9
click at [383, 187] on cesdk-canvas "Editor canvas" at bounding box center [383, 187] width 0 height 0
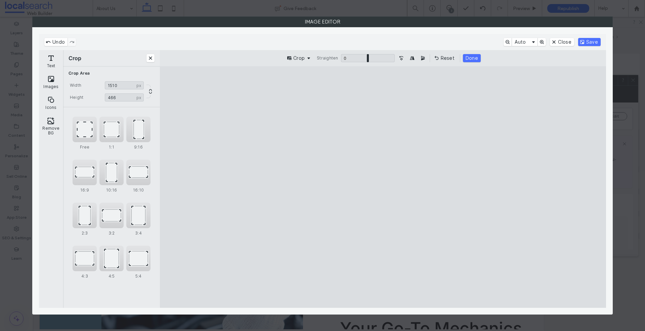
drag, startPoint x: 182, startPoint y: 192, endPoint x: 189, endPoint y: 193, distance: 6.8
click at [383, 187] on cesdk-canvas "Editor canvas" at bounding box center [383, 187] width 0 height 0
type input "****"
drag, startPoint x: 584, startPoint y: 192, endPoint x: 554, endPoint y: 192, distance: 29.9
click at [383, 187] on cesdk-canvas "Editor canvas" at bounding box center [383, 187] width 0 height 0
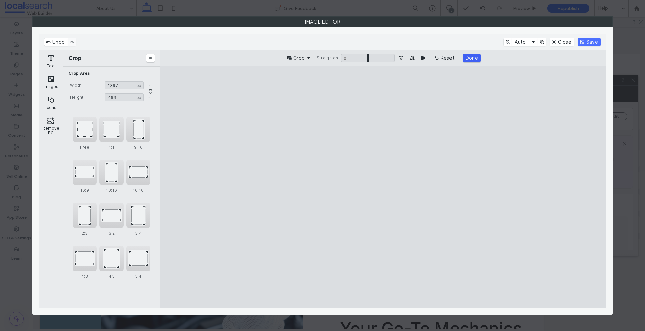
click at [466, 57] on button "Done" at bounding box center [472, 58] width 18 height 8
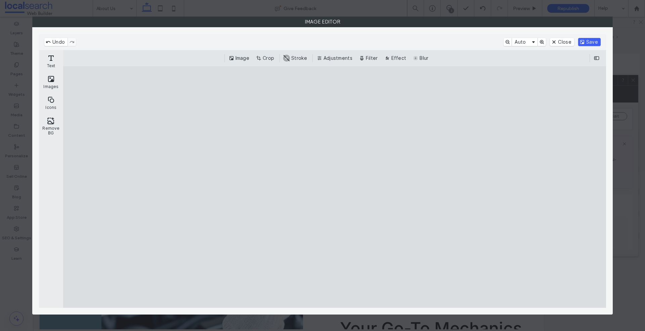
click at [600, 43] on button "Save" at bounding box center [589, 42] width 23 height 8
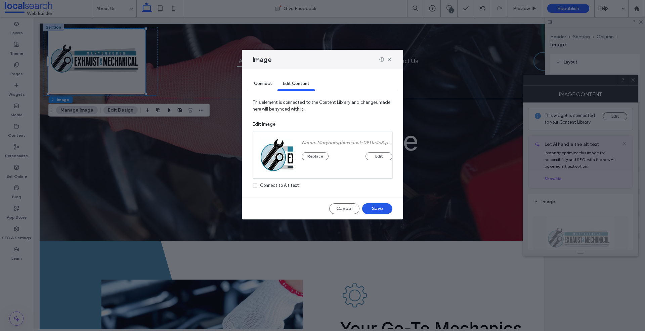
click at [378, 205] on button "Save" at bounding box center [377, 208] width 30 height 11
